Goal: Task Accomplishment & Management: Use online tool/utility

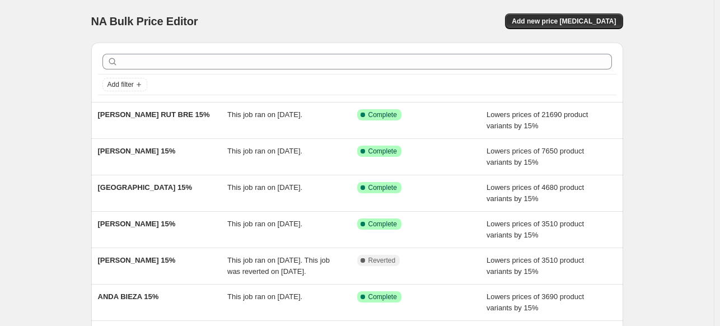
scroll to position [56, 0]
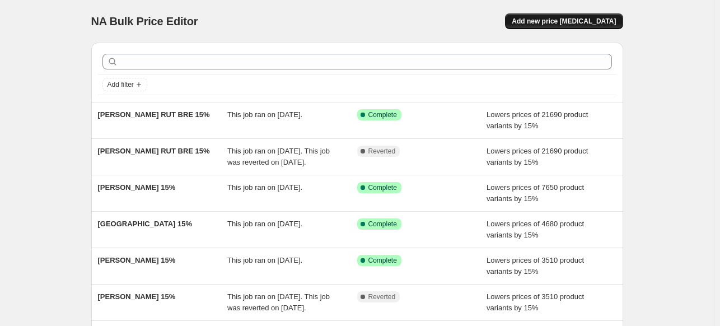
click at [560, 20] on span "Add new price [MEDICAL_DATA]" at bounding box center [564, 21] width 104 height 9
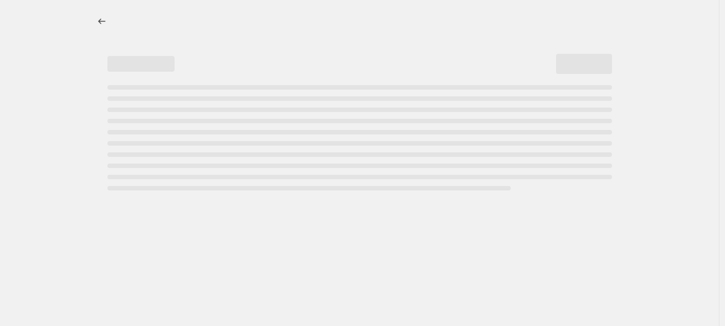
select select "percentage"
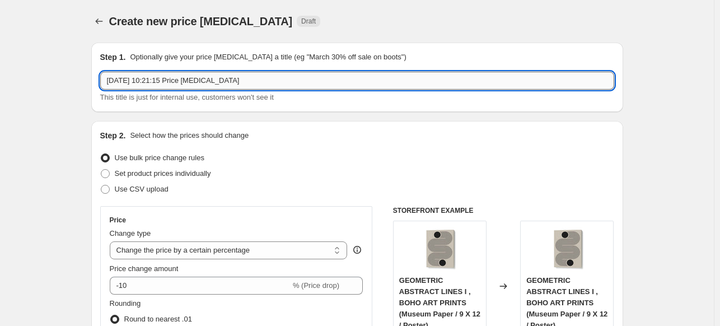
click at [364, 74] on input "[DATE] 10:21:15 Price [MEDICAL_DATA]" at bounding box center [357, 81] width 514 height 18
paste input "[PERSON_NAME]"
type input "[PERSON_NAME] 15%"
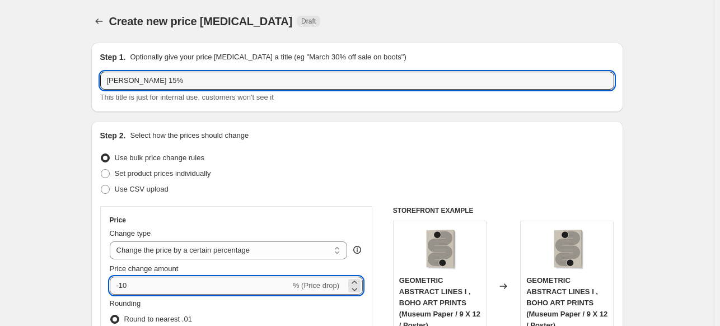
click at [181, 285] on input "-10" at bounding box center [200, 286] width 181 height 18
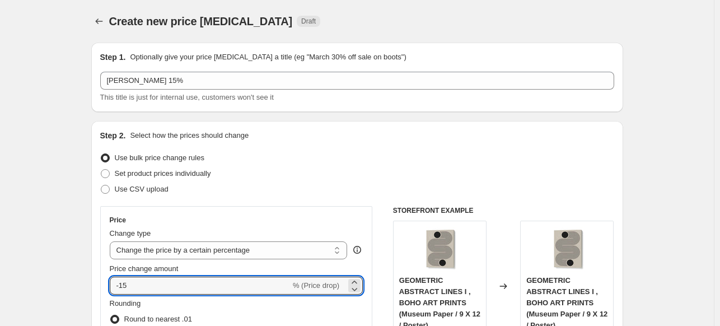
type input "-15"
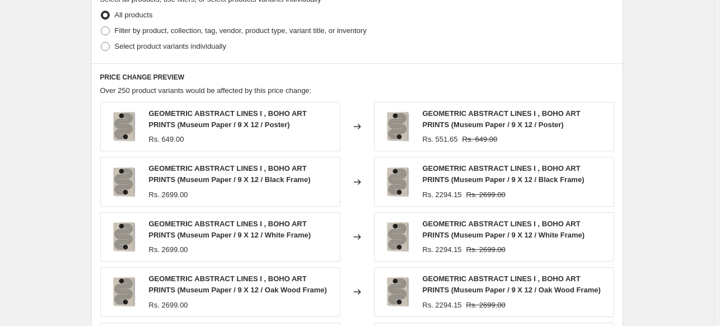
scroll to position [560, 0]
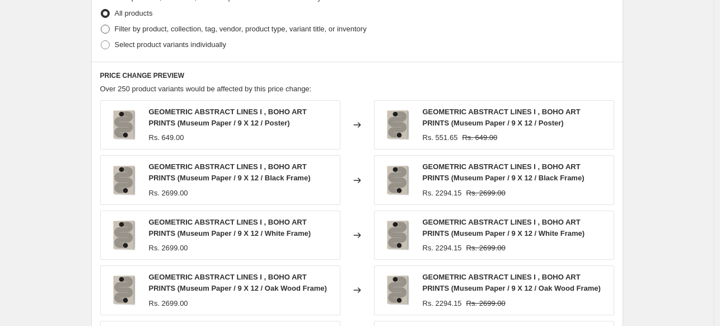
click at [137, 31] on span "Filter by product, collection, tag, vendor, product type, variant title, or inv…" at bounding box center [241, 29] width 252 height 8
click at [101, 25] on input "Filter by product, collection, tag, vendor, product type, variant title, or inv…" at bounding box center [101, 25] width 1 height 1
radio input "true"
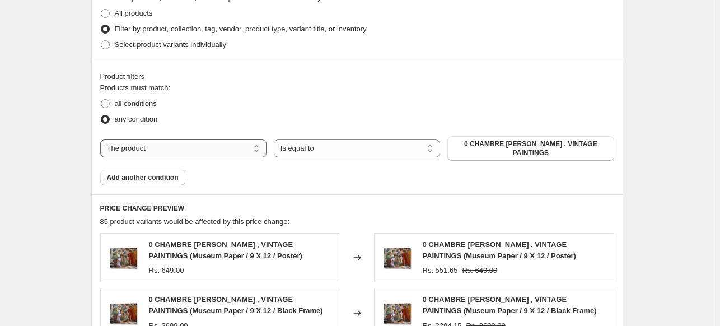
click at [239, 147] on select "The product The product's collection The product's tag The product's vendor The…" at bounding box center [183, 148] width 166 height 18
select select "collection"
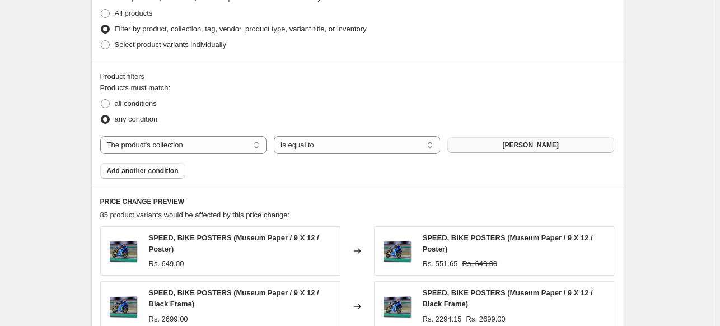
click at [533, 145] on span "[PERSON_NAME]" at bounding box center [530, 145] width 57 height 9
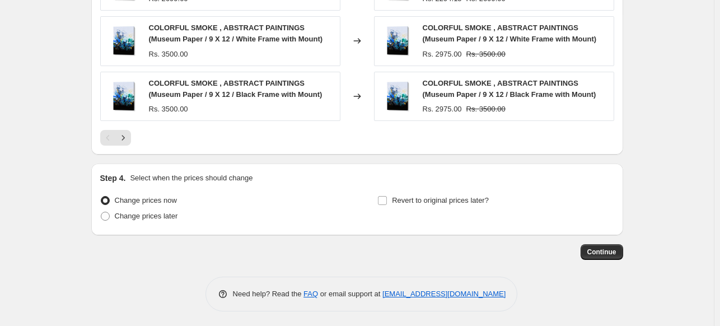
scroll to position [936, 0]
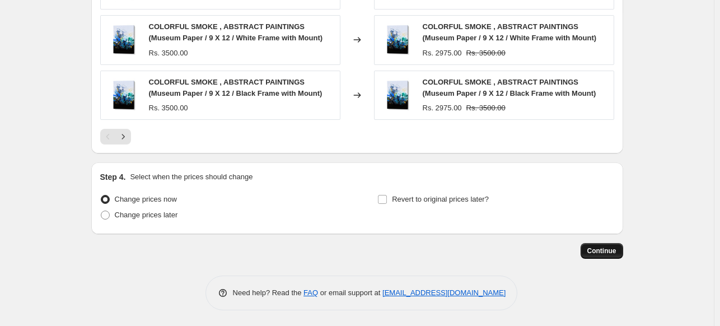
click at [611, 255] on button "Continue" at bounding box center [602, 251] width 43 height 16
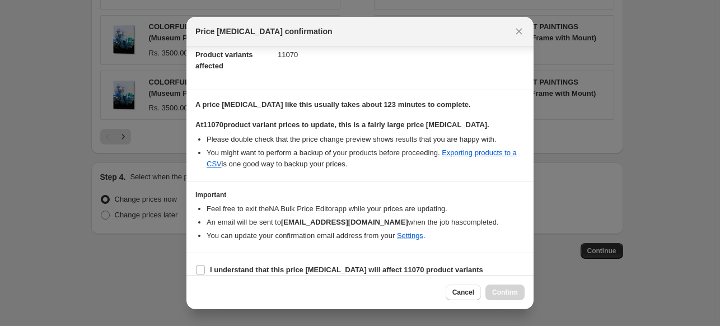
scroll to position [137, 0]
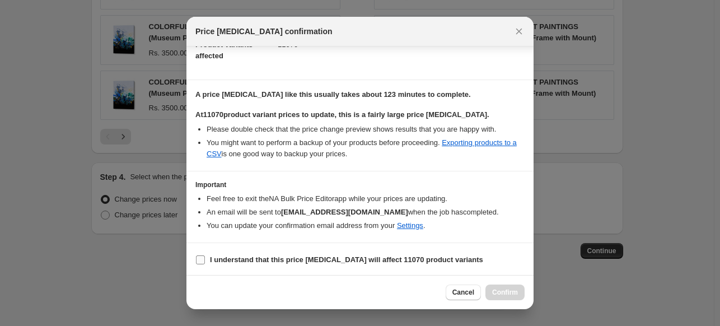
click at [353, 261] on b "I understand that this price [MEDICAL_DATA] will affect 11070 product variants" at bounding box center [346, 259] width 273 height 8
click at [205, 261] on input "I understand that this price [MEDICAL_DATA] will affect 11070 product variants" at bounding box center [200, 259] width 9 height 9
checkbox input "true"
click at [513, 293] on span "Confirm" at bounding box center [505, 292] width 26 height 9
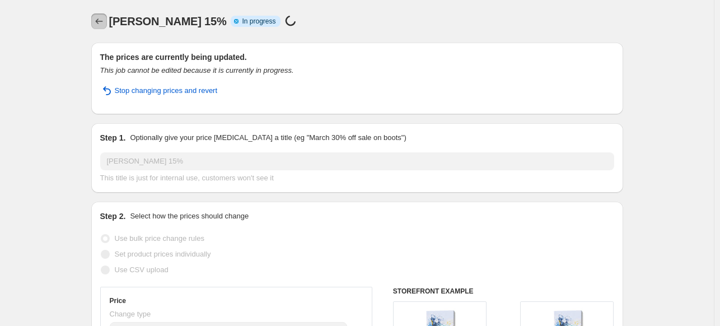
click at [102, 22] on icon "Price change jobs" at bounding box center [98, 21] width 11 height 11
